Goal: Navigation & Orientation: Find specific page/section

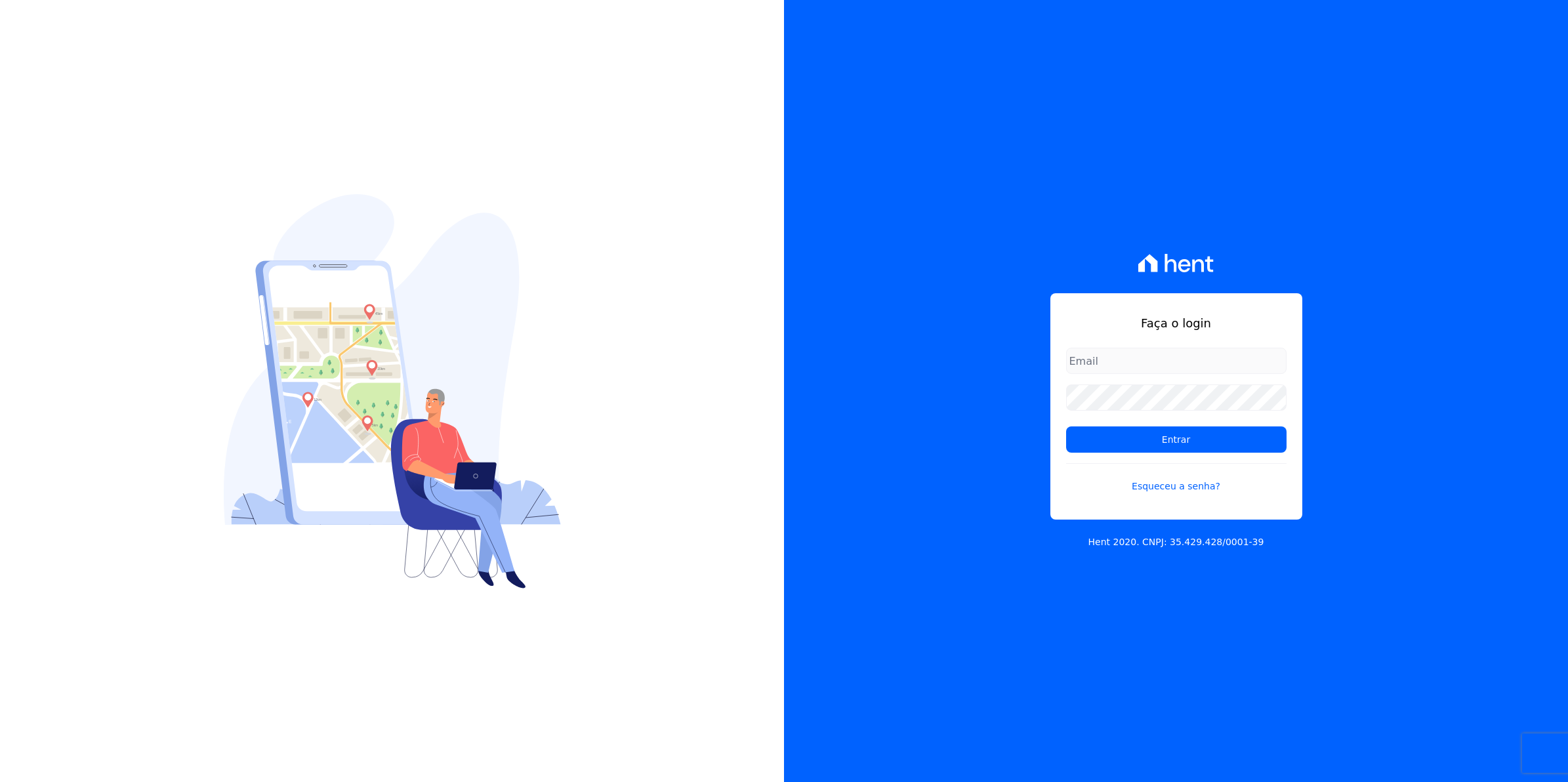
click at [1139, 358] on input "email" at bounding box center [1176, 360] width 221 height 27
type input "[EMAIL_ADDRESS][DOMAIN_NAME]"
click at [1066, 426] on input "Entrar" at bounding box center [1176, 439] width 221 height 27
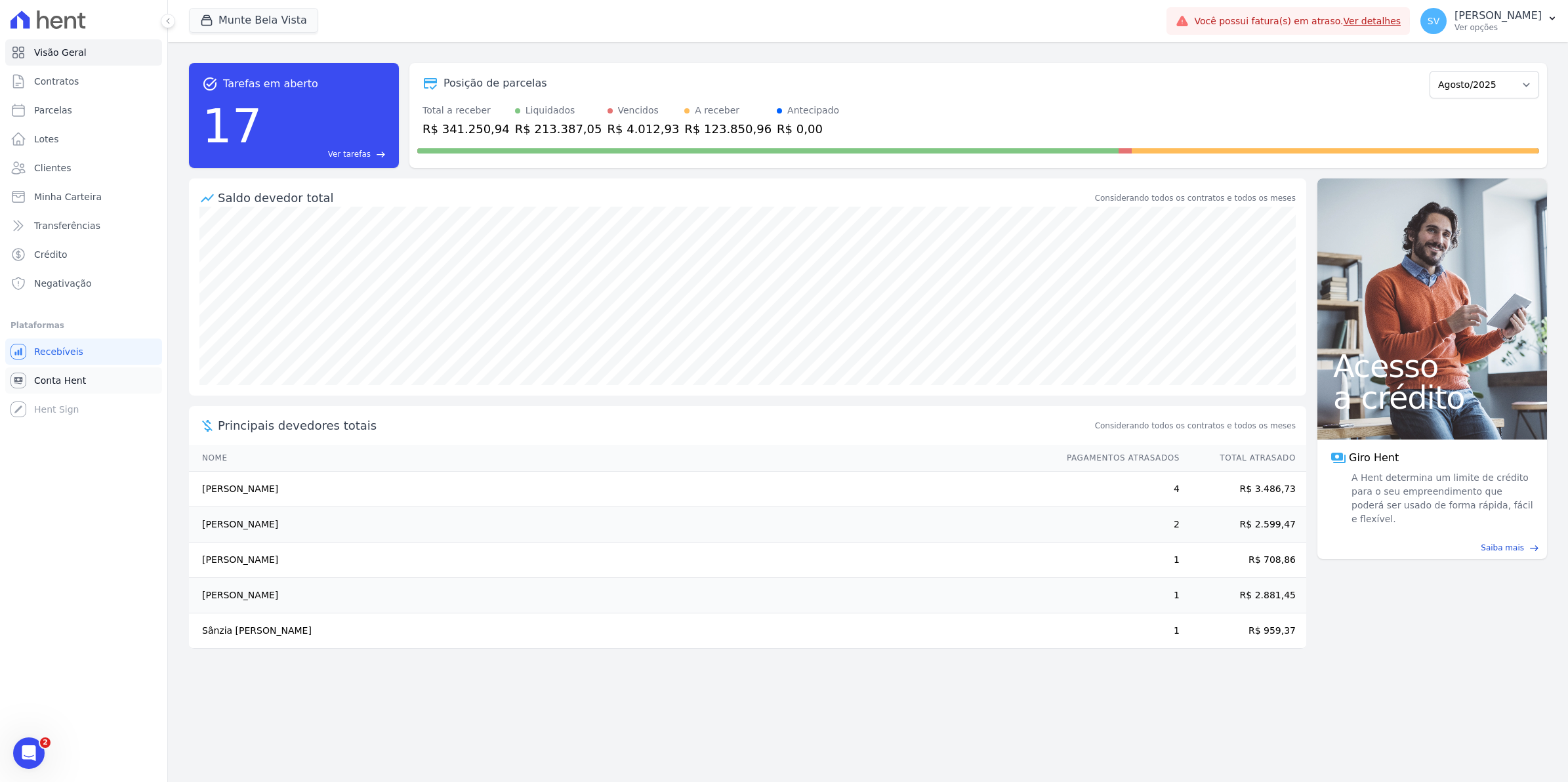
click at [48, 387] on link "Conta Hent" at bounding box center [83, 380] width 157 height 27
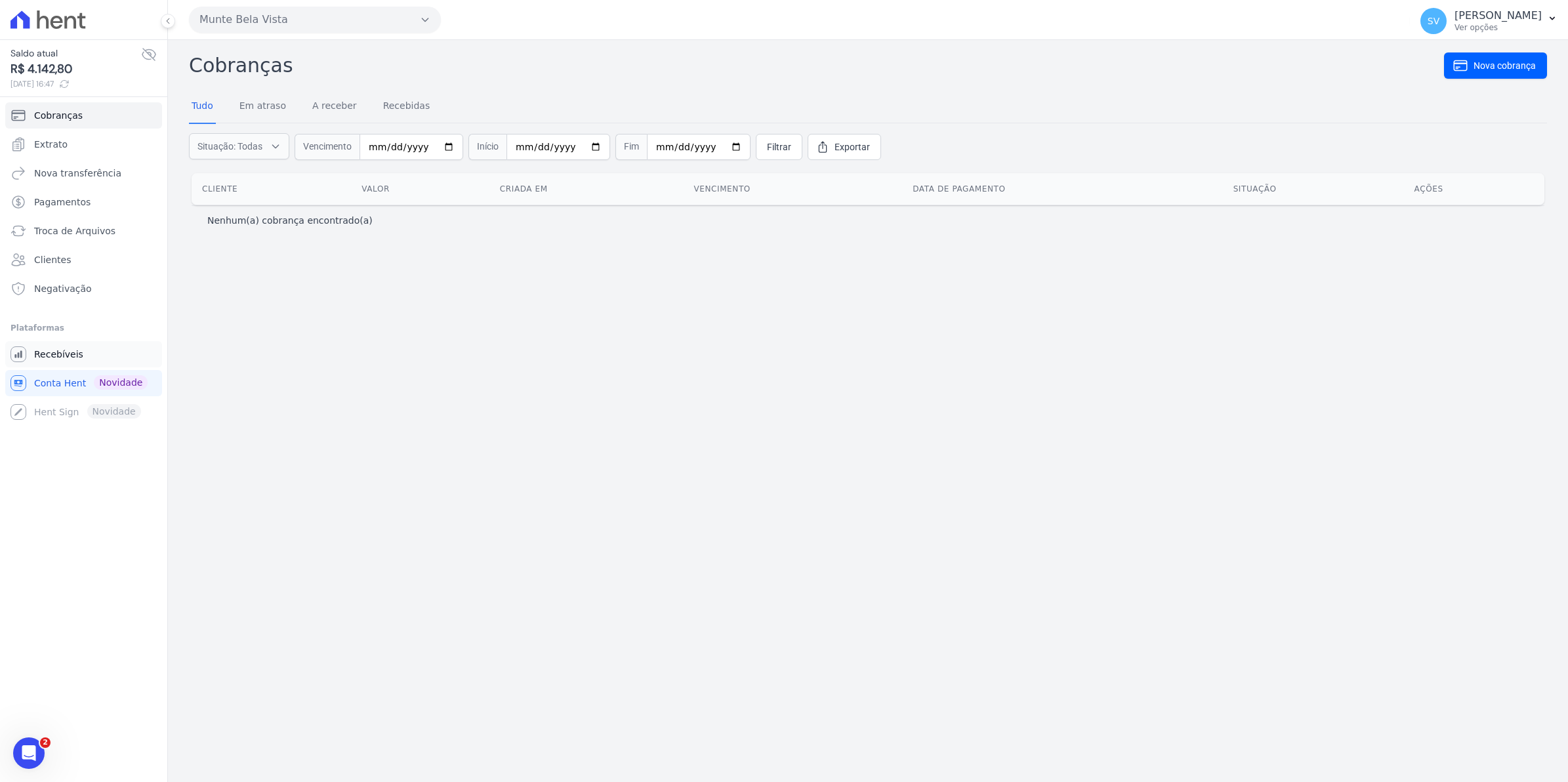
click at [36, 360] on span "Recebíveis" at bounding box center [59, 354] width 49 height 13
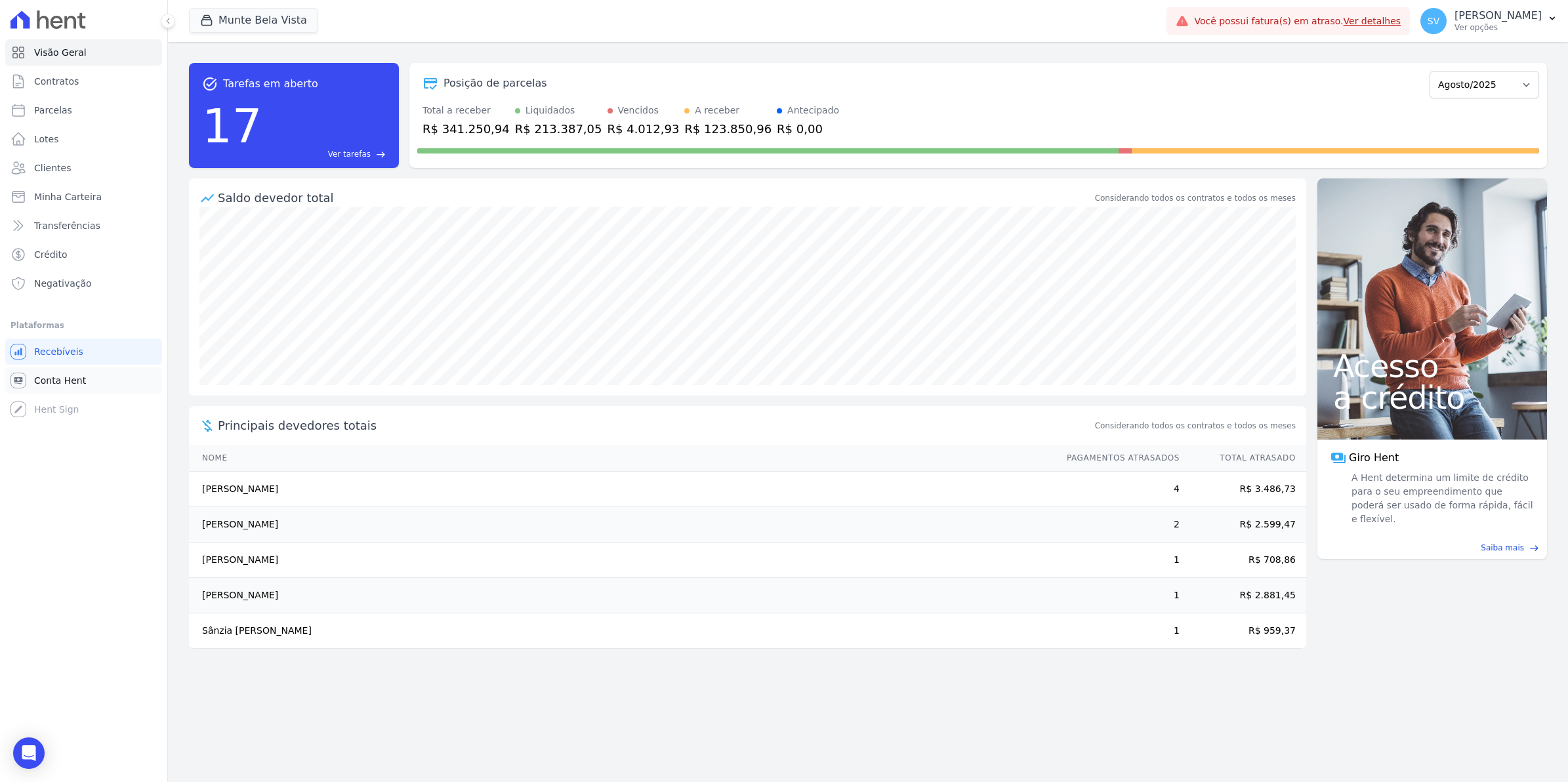
click at [52, 386] on span "Conta Hent" at bounding box center [60, 380] width 52 height 13
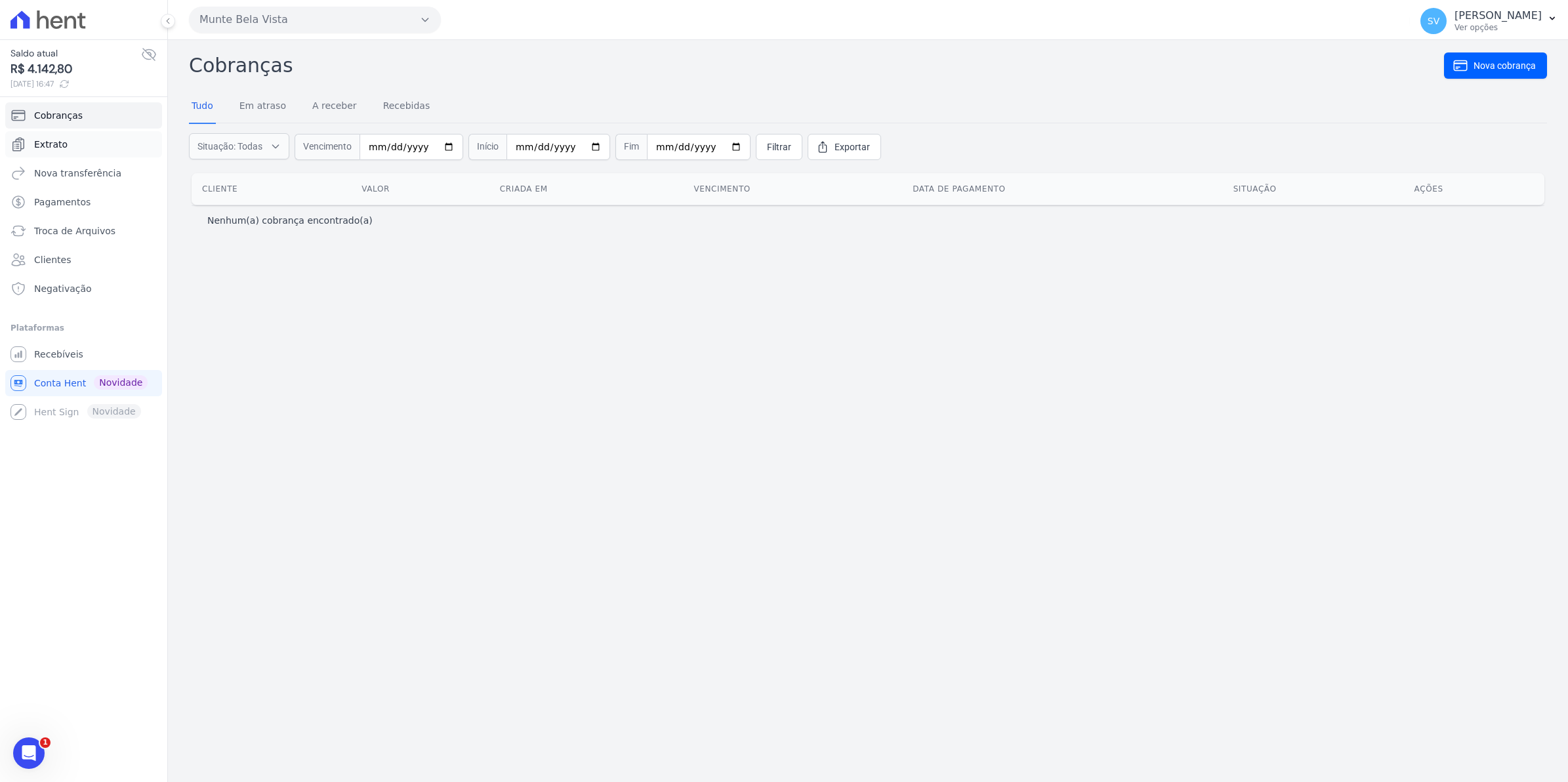
click at [61, 152] on link "Extrato" at bounding box center [83, 144] width 157 height 27
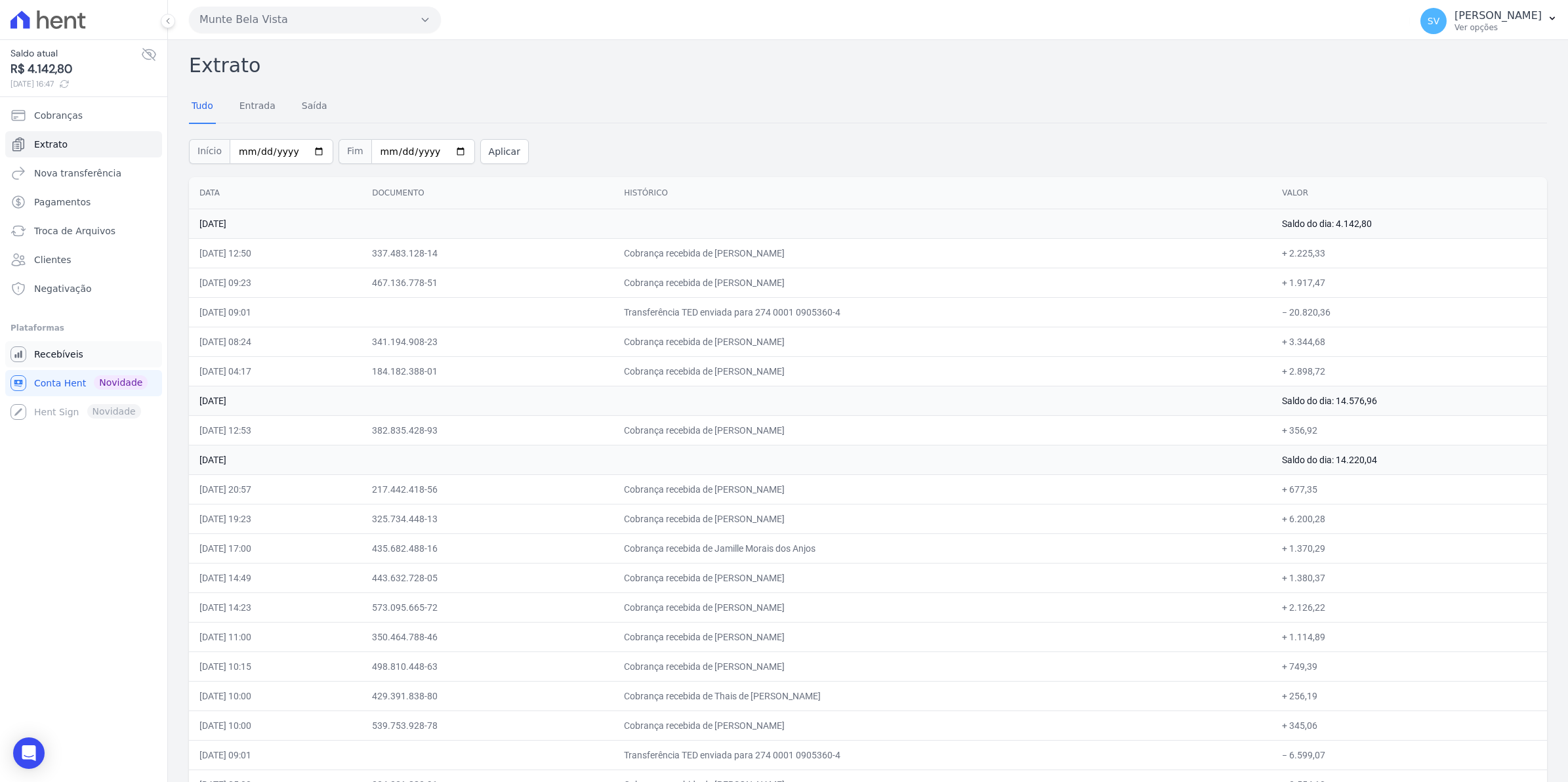
click at [64, 355] on span "Recebíveis" at bounding box center [59, 354] width 49 height 13
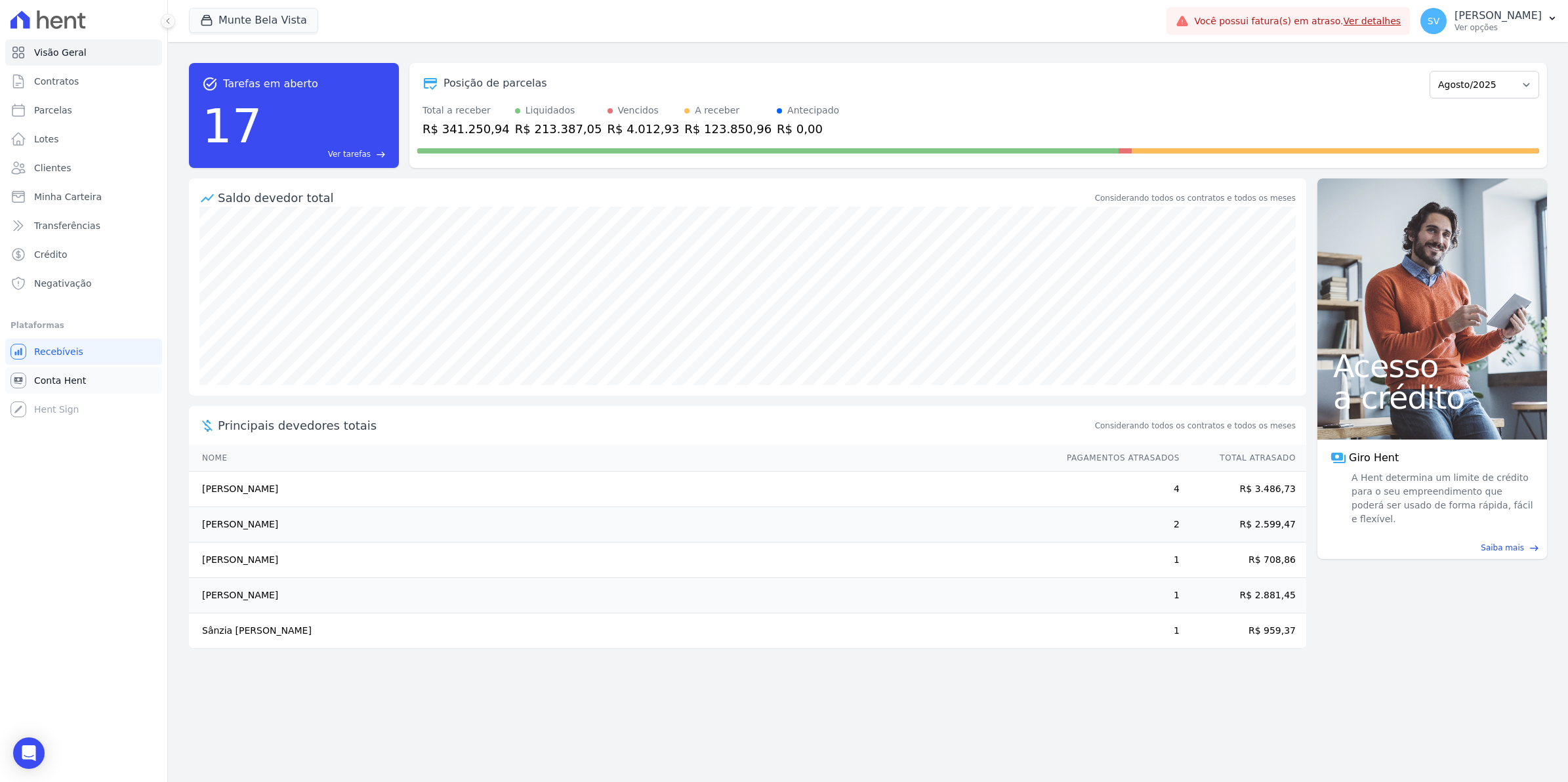
click at [47, 374] on span "Conta Hent" at bounding box center [60, 380] width 52 height 13
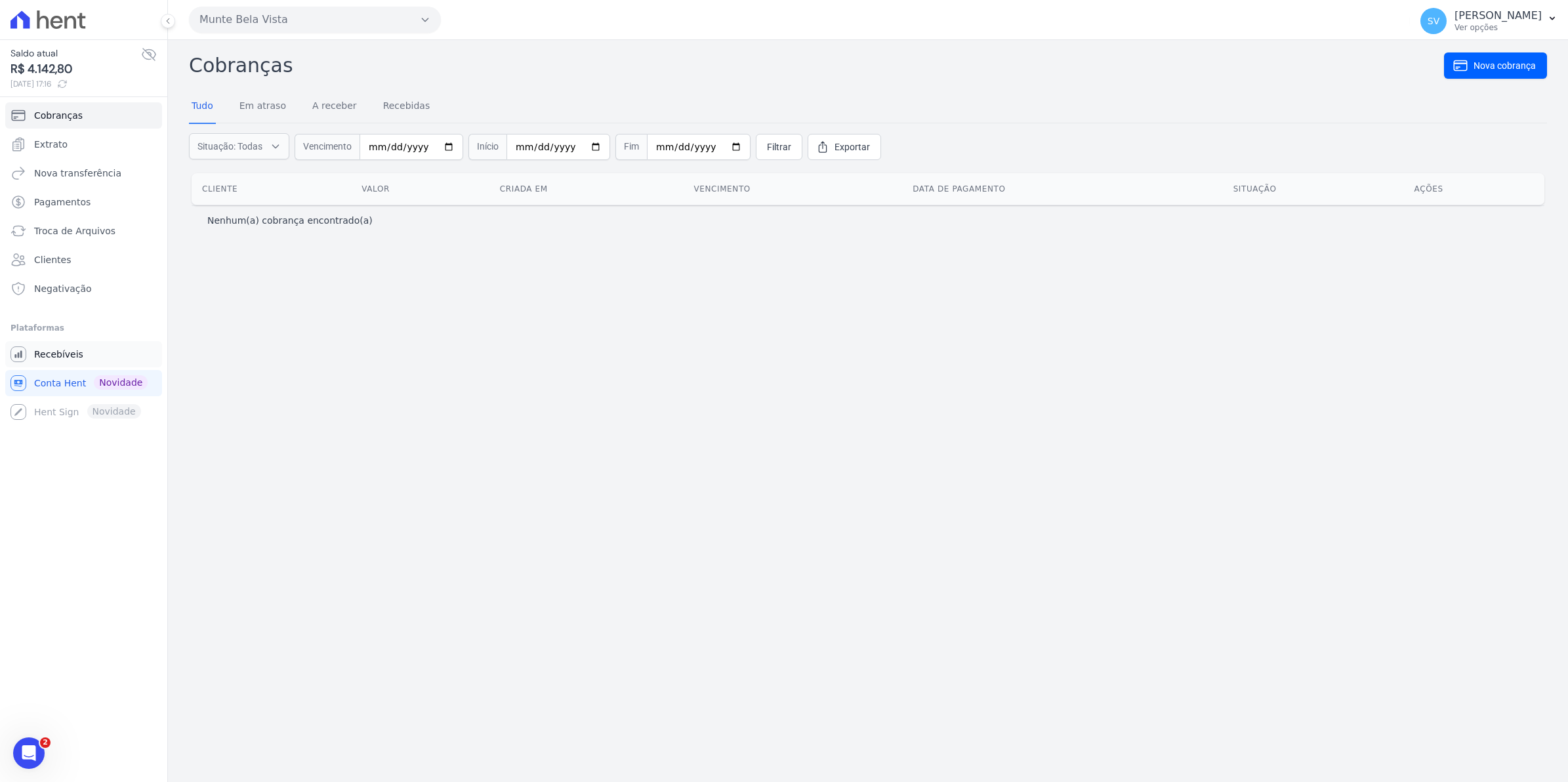
click at [86, 353] on link "Recebíveis" at bounding box center [83, 354] width 157 height 27
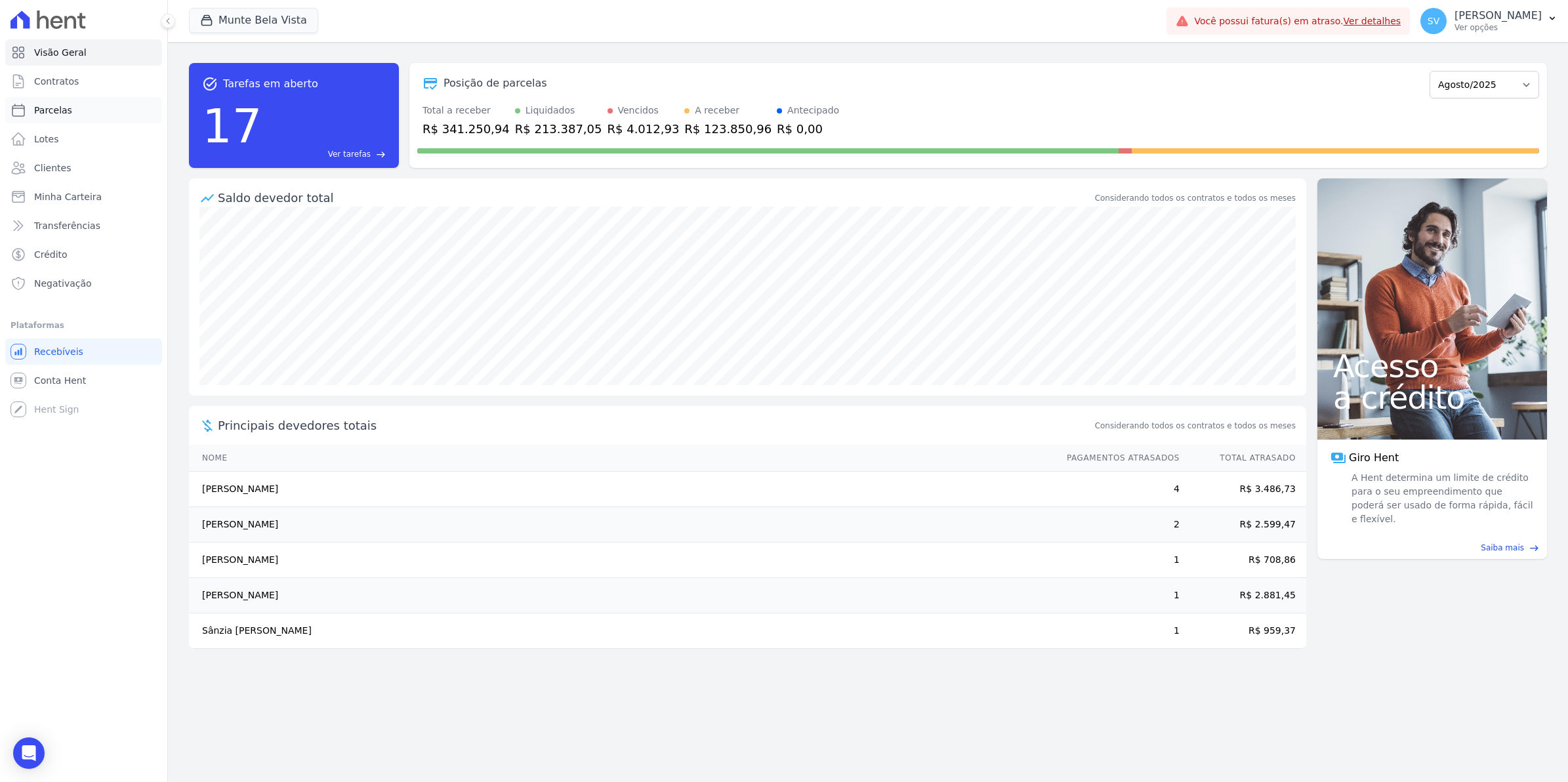
click at [64, 108] on span "Parcelas" at bounding box center [53, 109] width 38 height 13
select select
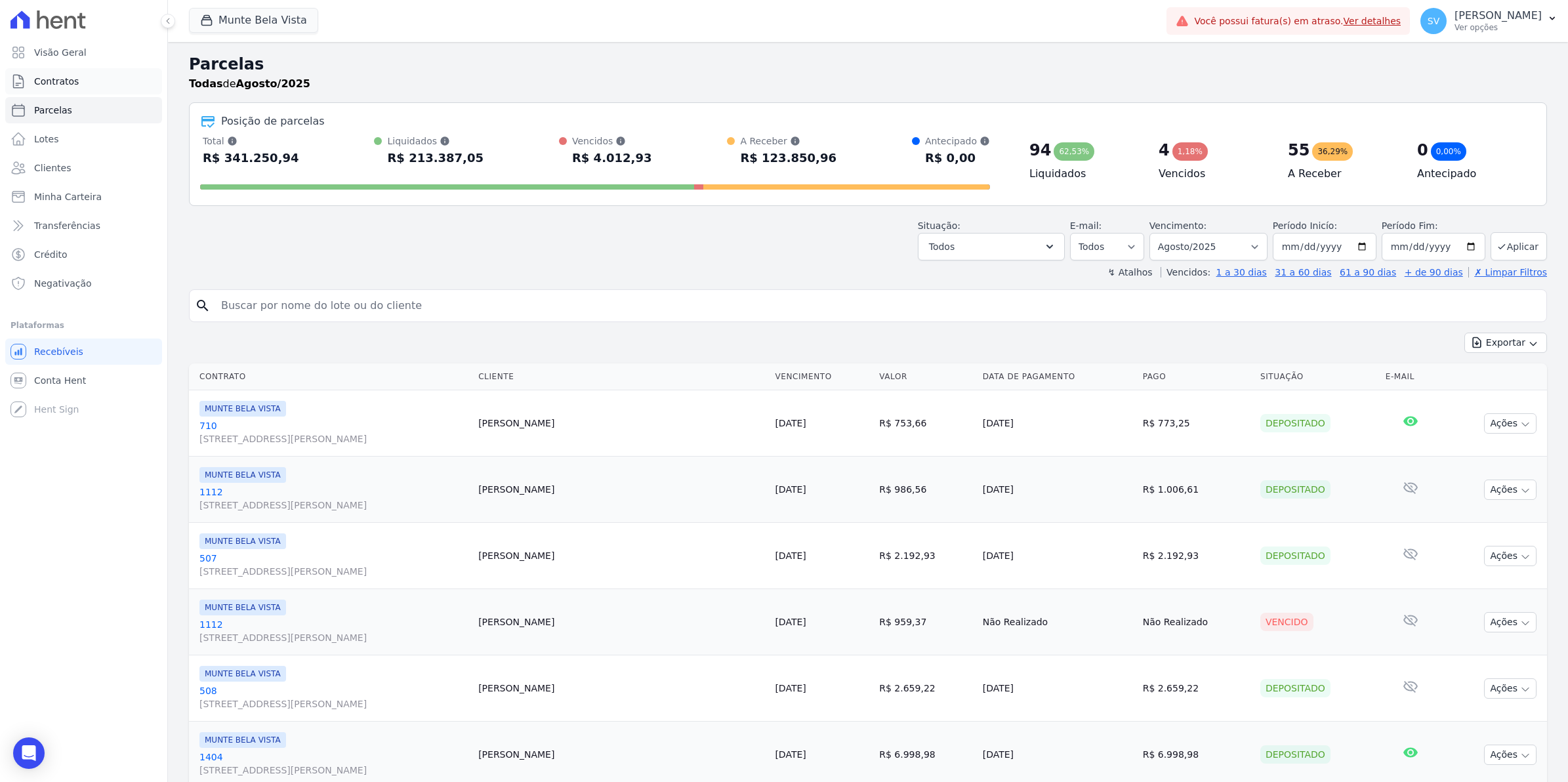
click at [54, 84] on span "Contratos" at bounding box center [56, 81] width 44 height 13
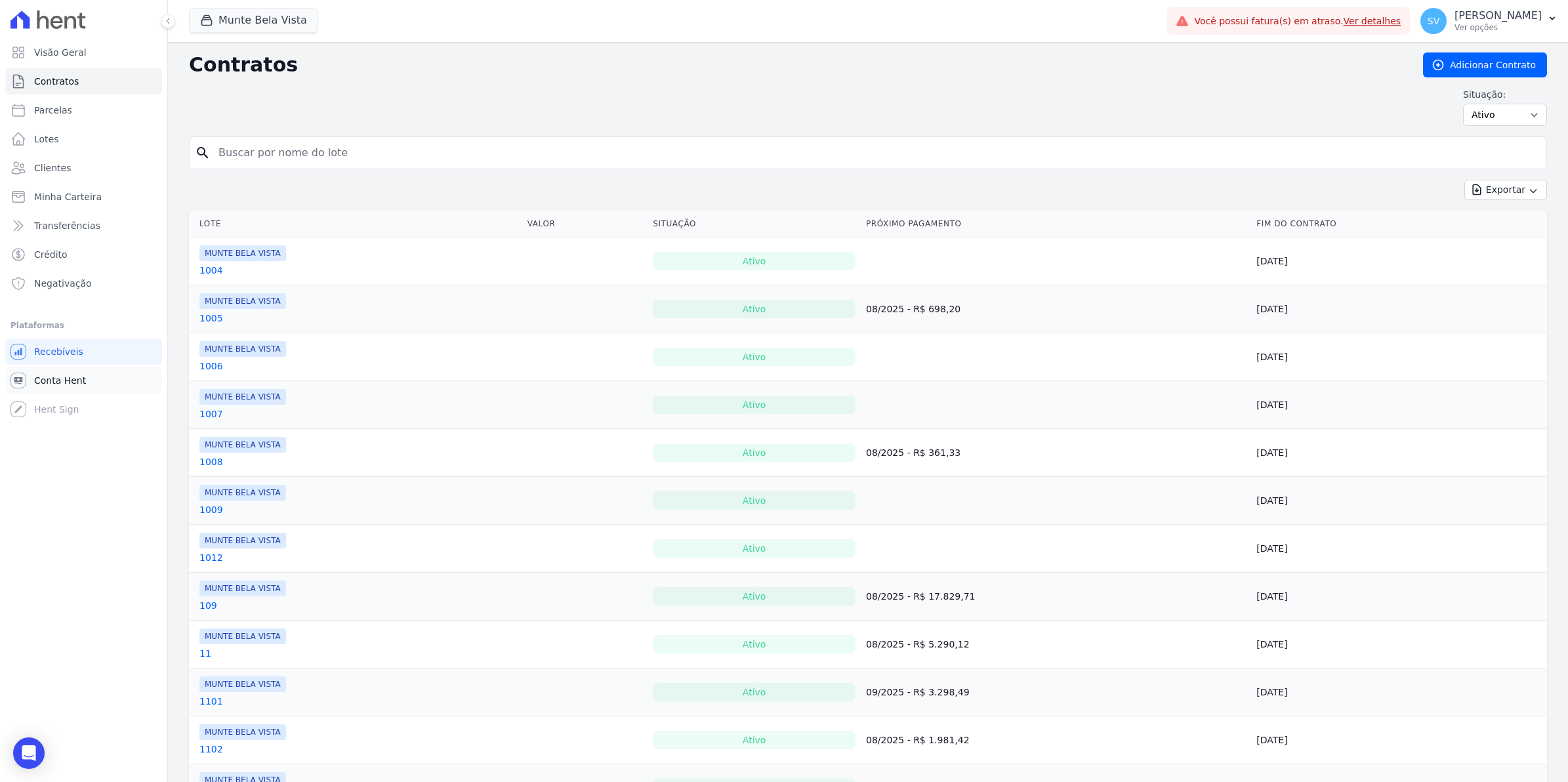
click at [53, 381] on span "Conta Hent" at bounding box center [60, 380] width 52 height 13
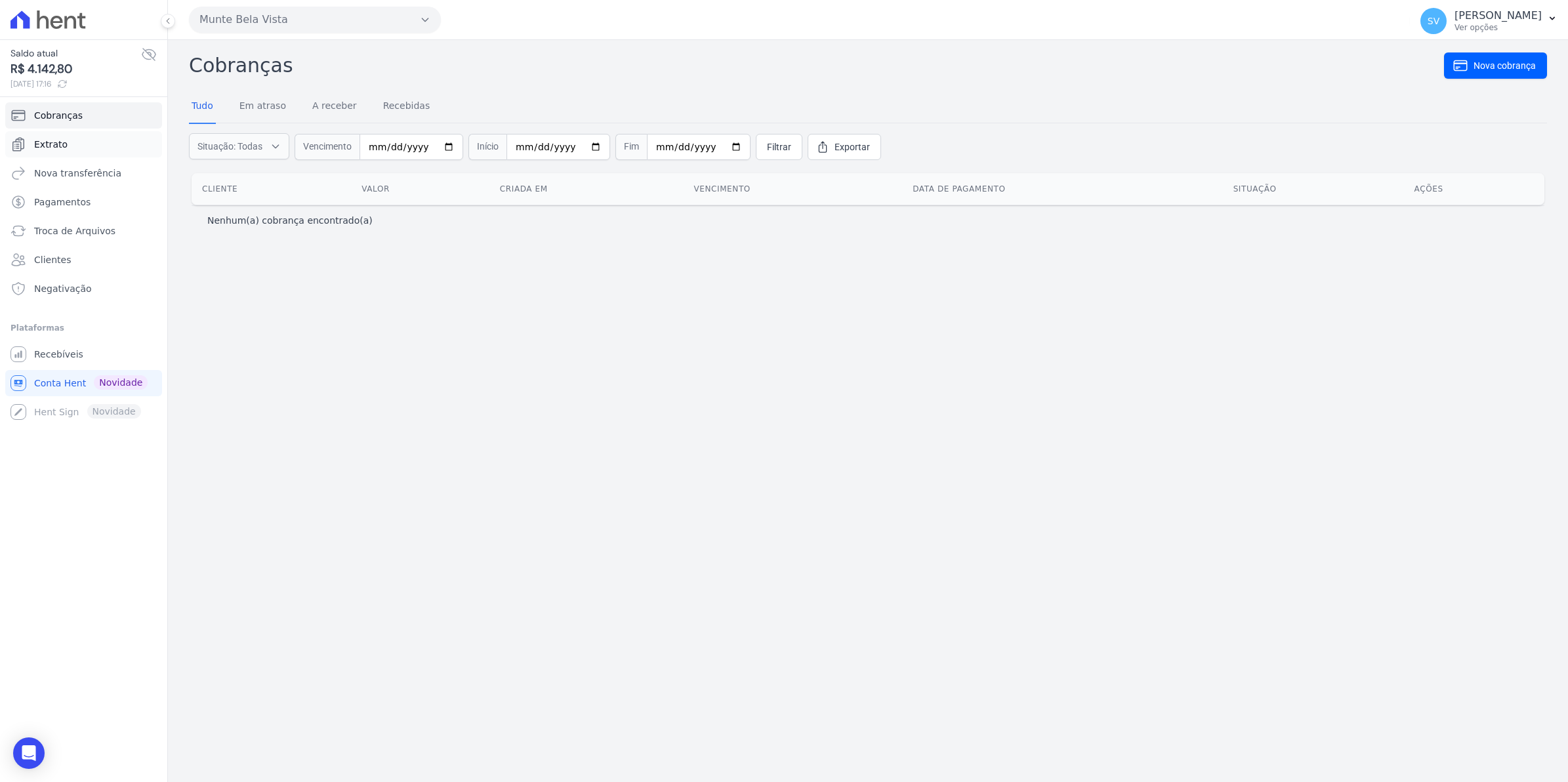
click at [58, 146] on span "Extrato" at bounding box center [51, 144] width 33 height 13
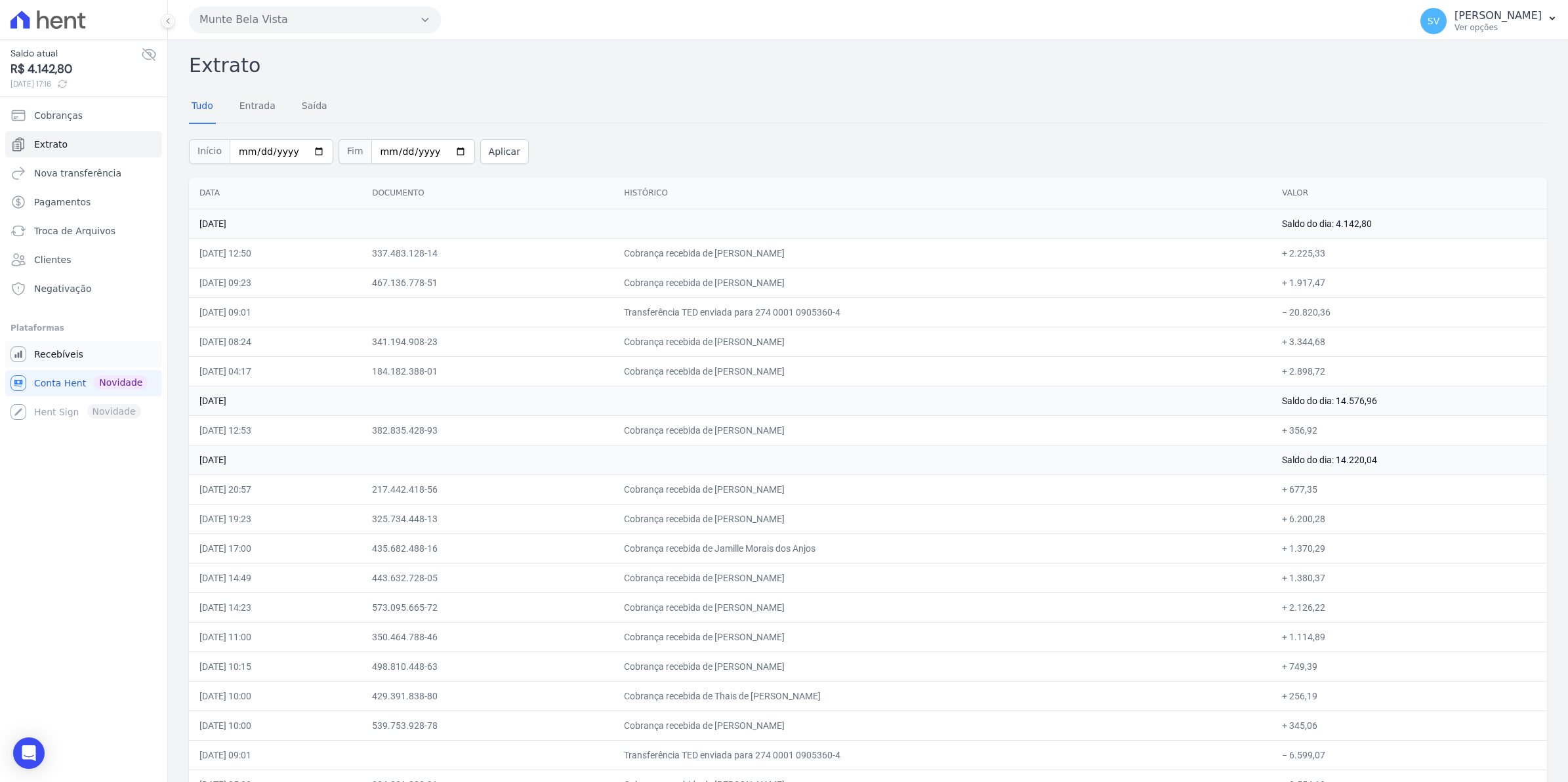
click at [54, 357] on span "Recebíveis" at bounding box center [59, 354] width 49 height 13
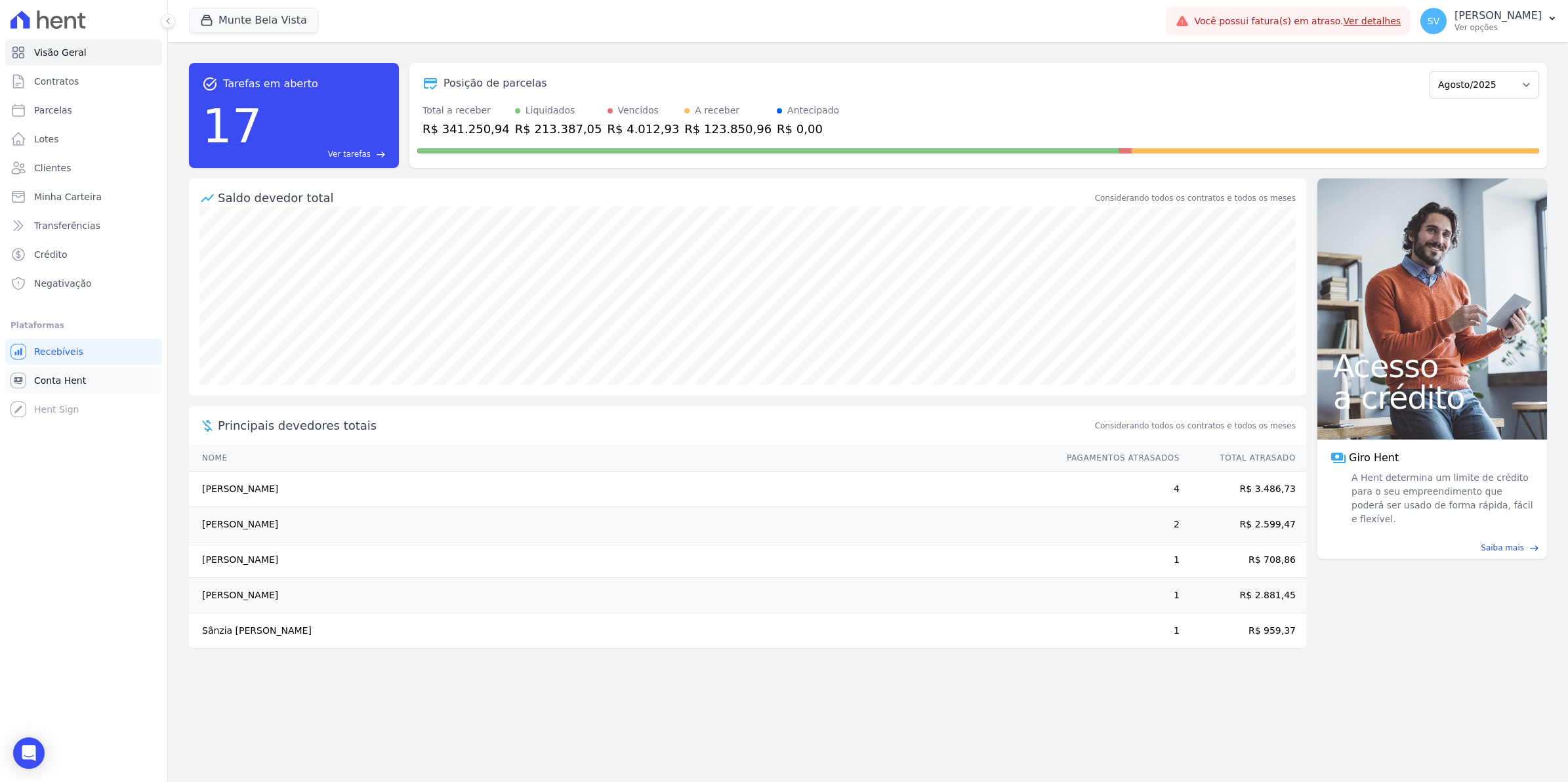
click at [66, 371] on link "Conta Hent" at bounding box center [83, 380] width 157 height 27
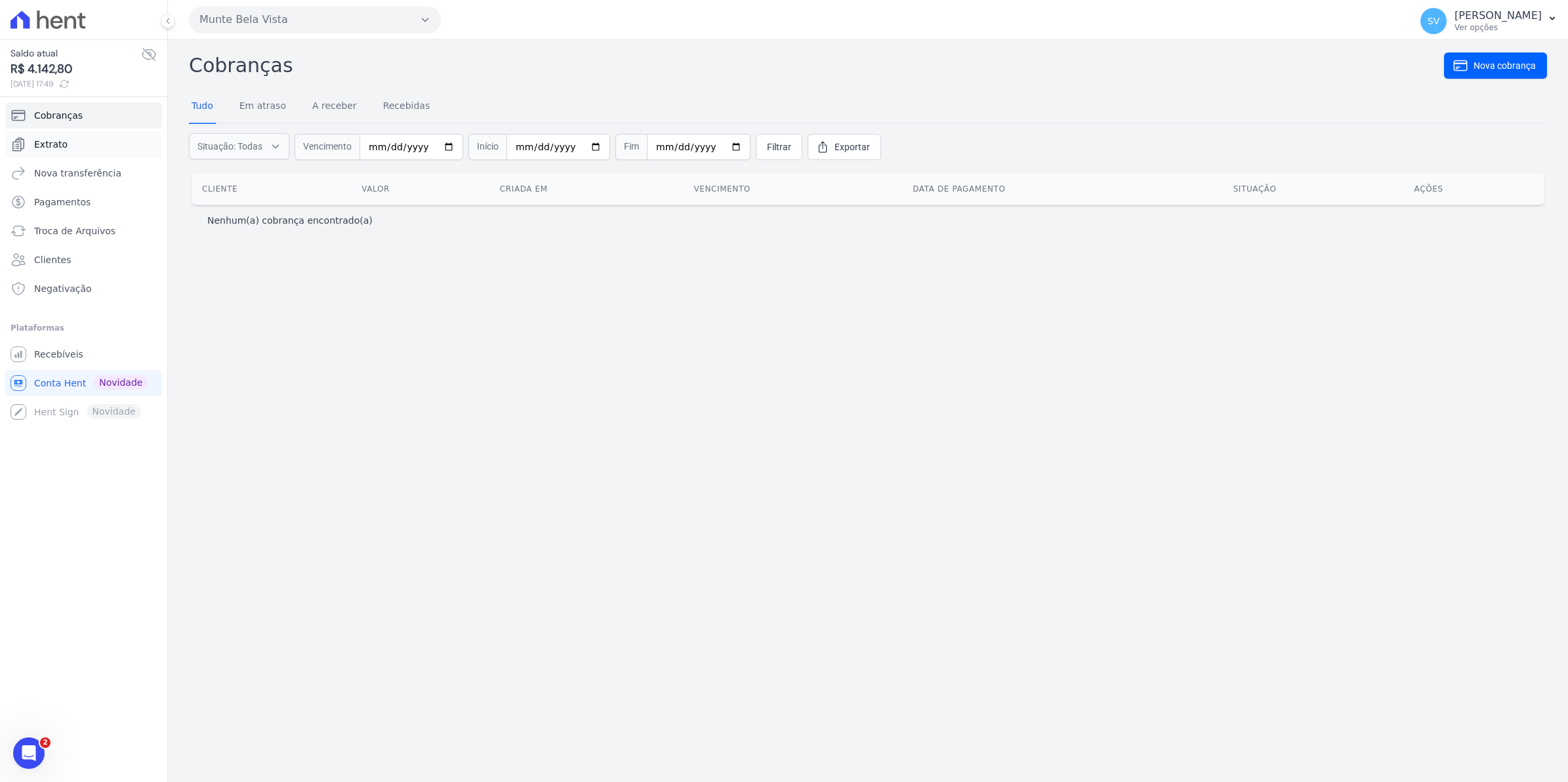
click at [50, 141] on span "Extrato" at bounding box center [51, 144] width 33 height 13
